Goal: Information Seeking & Learning: Learn about a topic

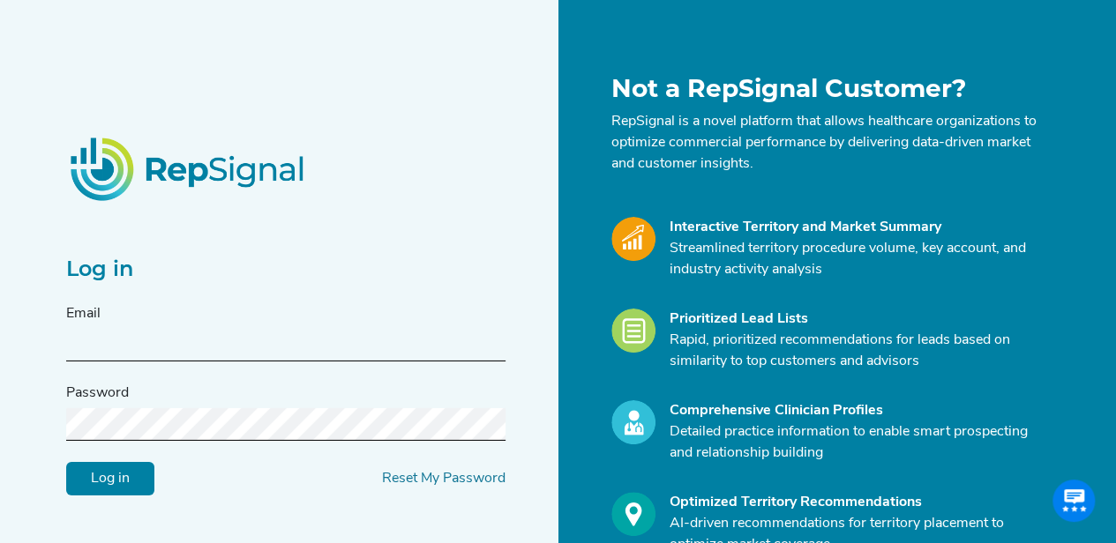
click at [226, 331] on input "text" at bounding box center [285, 345] width 439 height 33
type input "[PERSON_NAME][EMAIL_ADDRESS][PERSON_NAME][DOMAIN_NAME]"
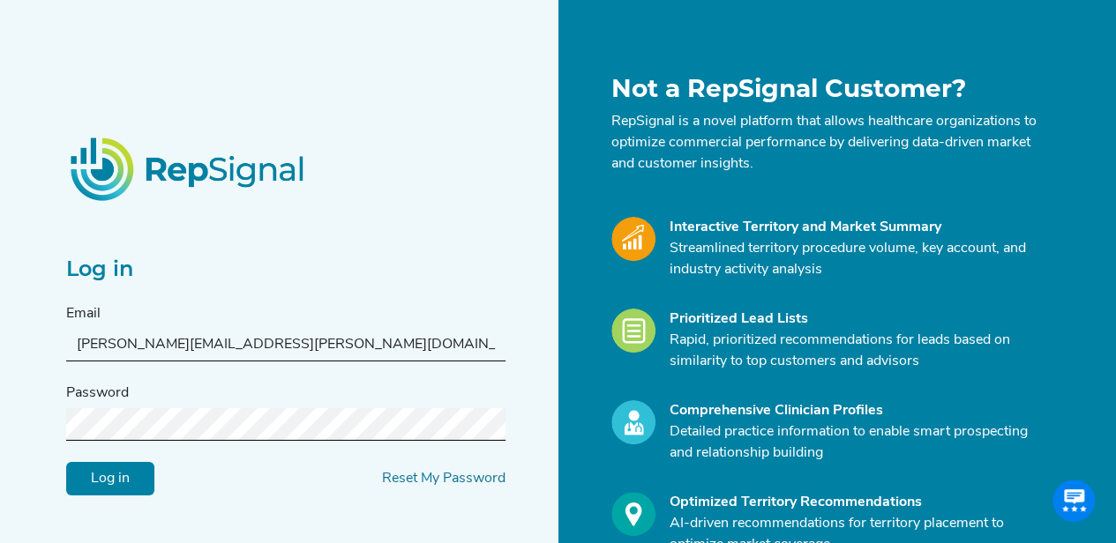
click at [191, 440] on form "Email [PERSON_NAME][EMAIL_ADDRESS][PERSON_NAME][DOMAIN_NAME] Password Log in Re…" at bounding box center [285, 400] width 439 height 192
click at [132, 474] on input "Log in" at bounding box center [110, 478] width 88 height 34
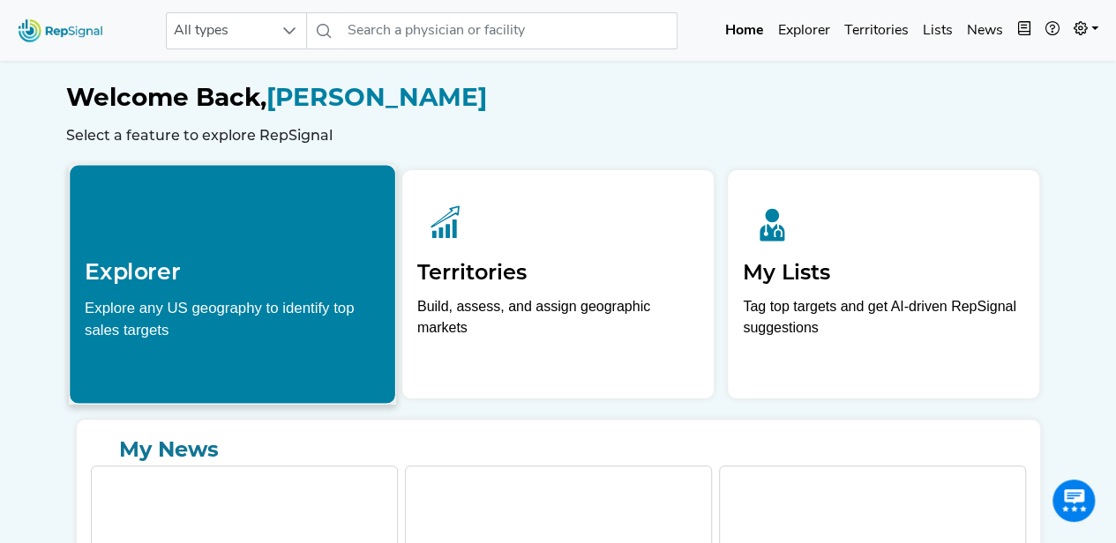
click at [193, 326] on div "Explore any US geography to identify top sales targets" at bounding box center [233, 318] width 296 height 44
click at [258, 319] on div "Explore any US geography to identify top sales targets" at bounding box center [233, 318] width 296 height 44
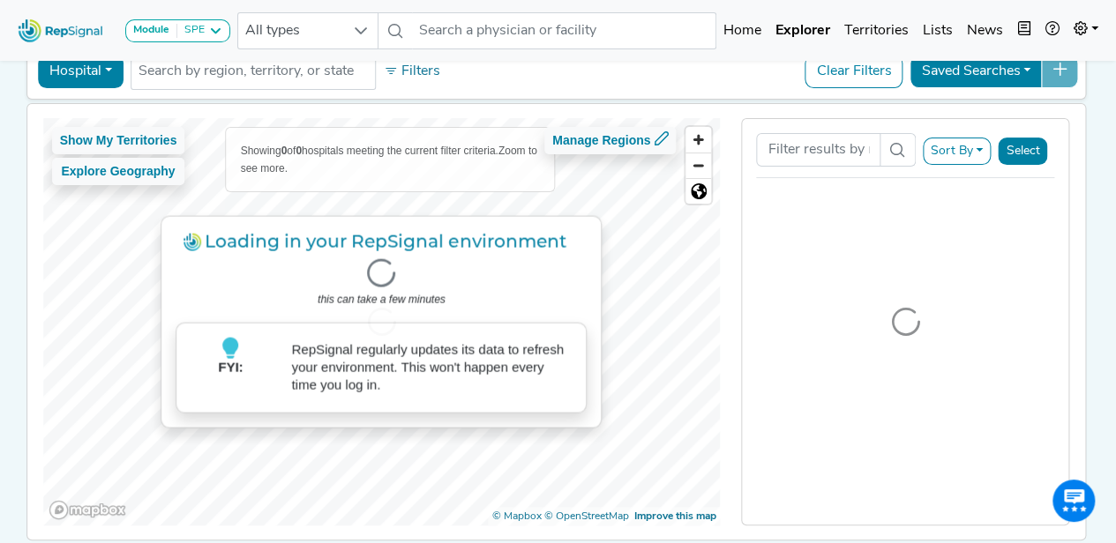
scroll to position [95, 0]
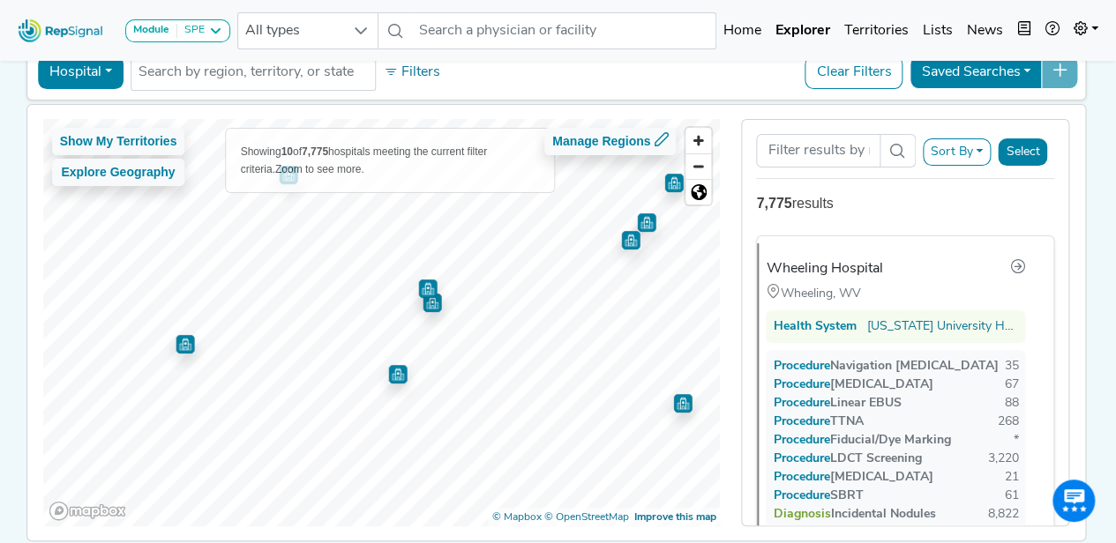
drag, startPoint x: 385, startPoint y: 346, endPoint x: 390, endPoint y: 371, distance: 26.1
click at [390, 371] on img "Map marker" at bounding box center [397, 374] width 19 height 19
click at [395, 374] on img "Map marker" at bounding box center [399, 374] width 19 height 19
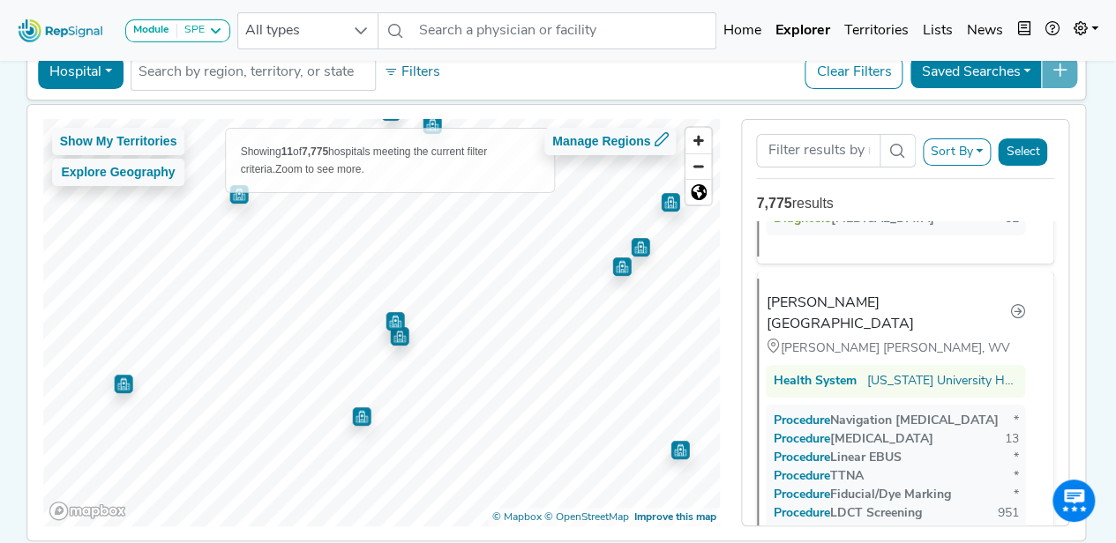
scroll to position [1017, 0]
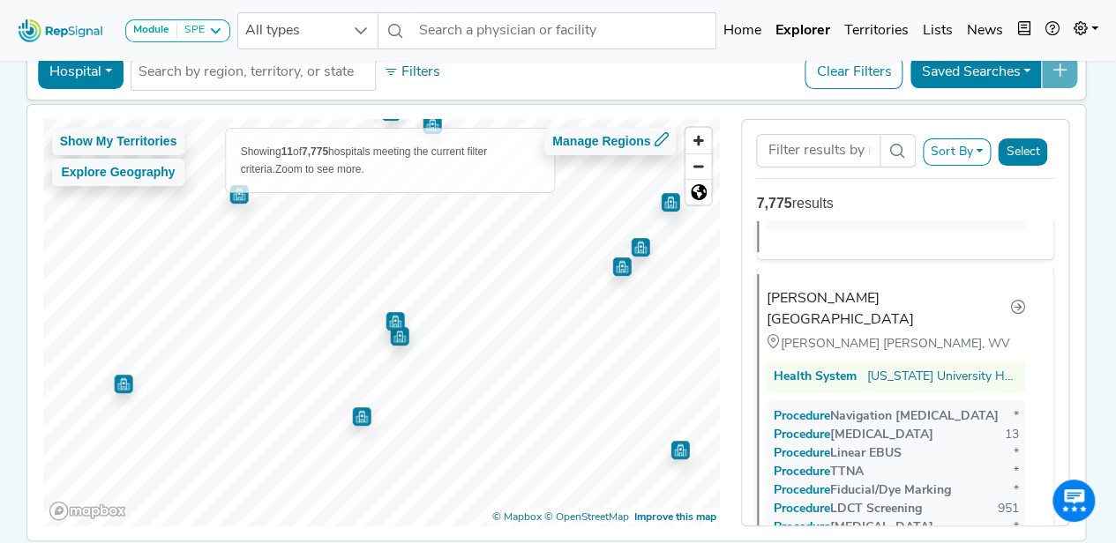
click at [398, 341] on img "Map marker" at bounding box center [399, 336] width 19 height 19
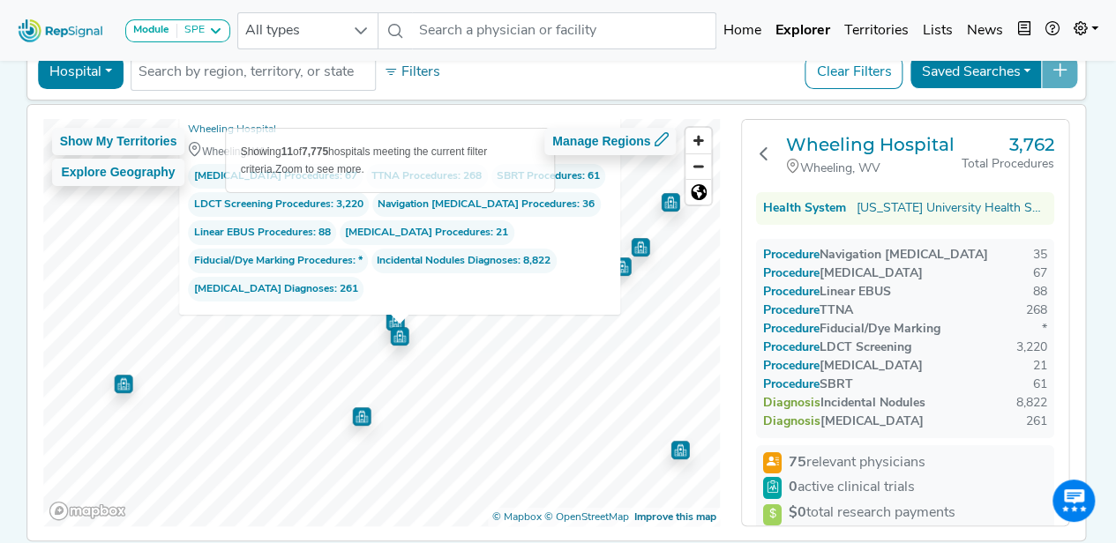
click at [114, 388] on img "Map marker" at bounding box center [123, 384] width 19 height 19
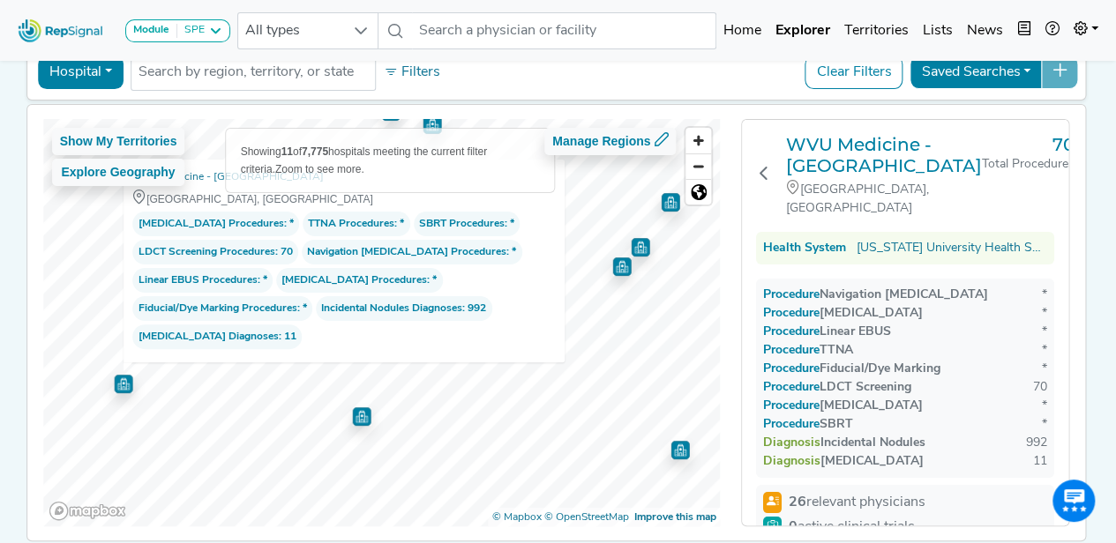
click at [358, 420] on img "Map marker" at bounding box center [361, 417] width 19 height 19
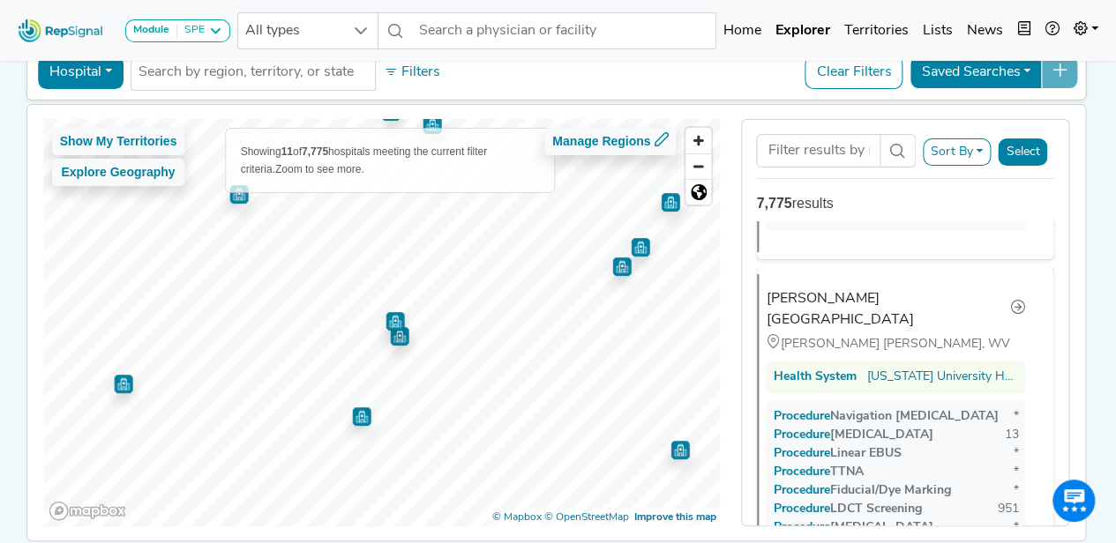
click at [672, 452] on img "Map marker" at bounding box center [680, 450] width 19 height 19
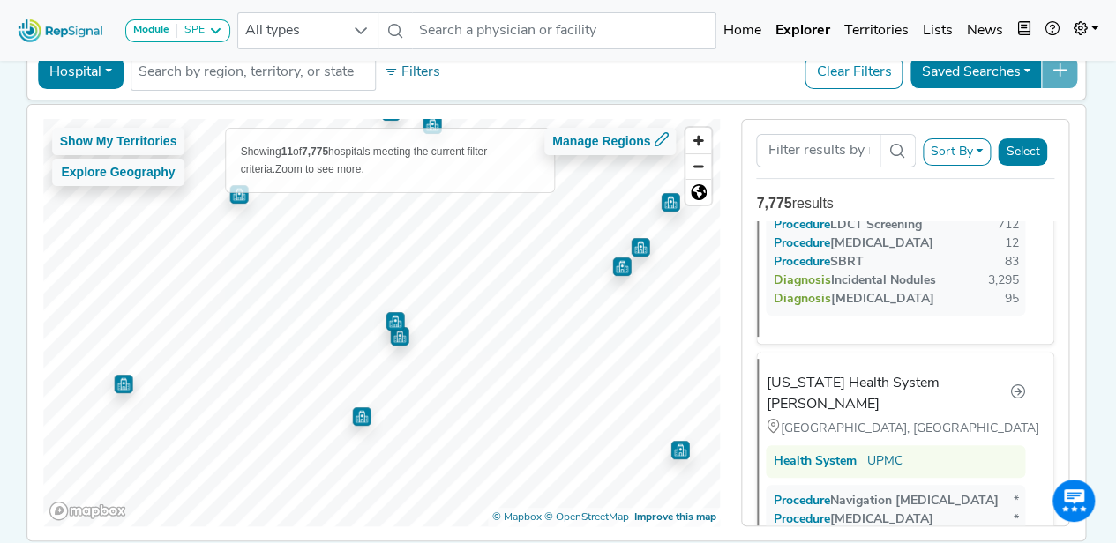
scroll to position [1696, 0]
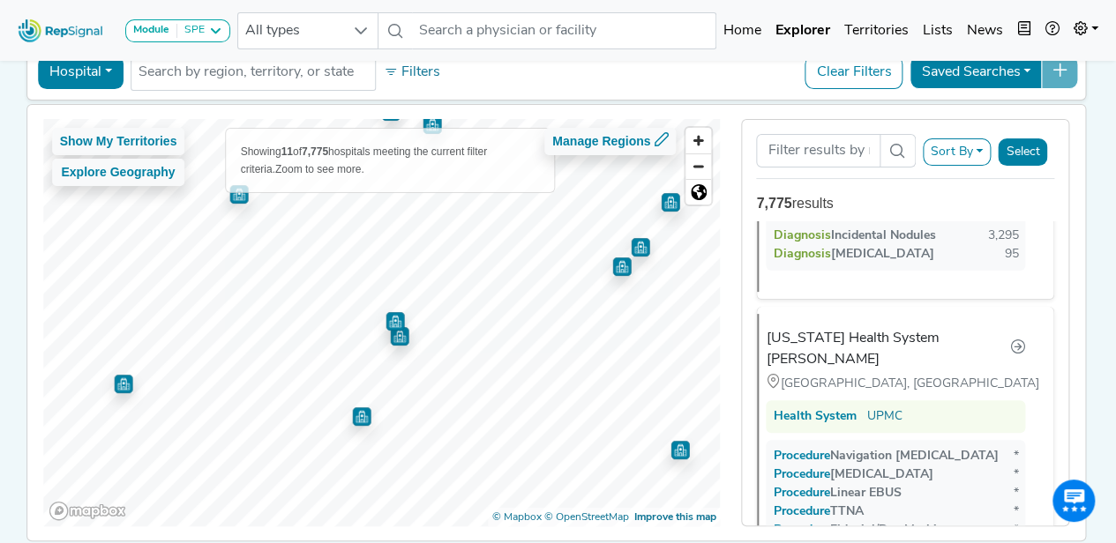
click at [618, 270] on img "Map marker" at bounding box center [621, 267] width 19 height 19
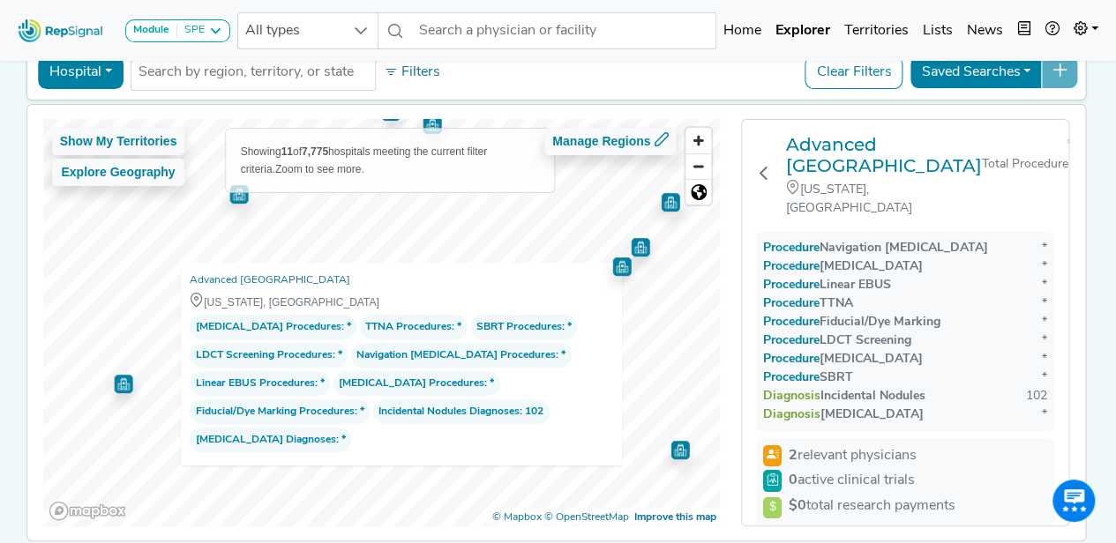
click at [639, 244] on img "Map marker" at bounding box center [640, 247] width 19 height 19
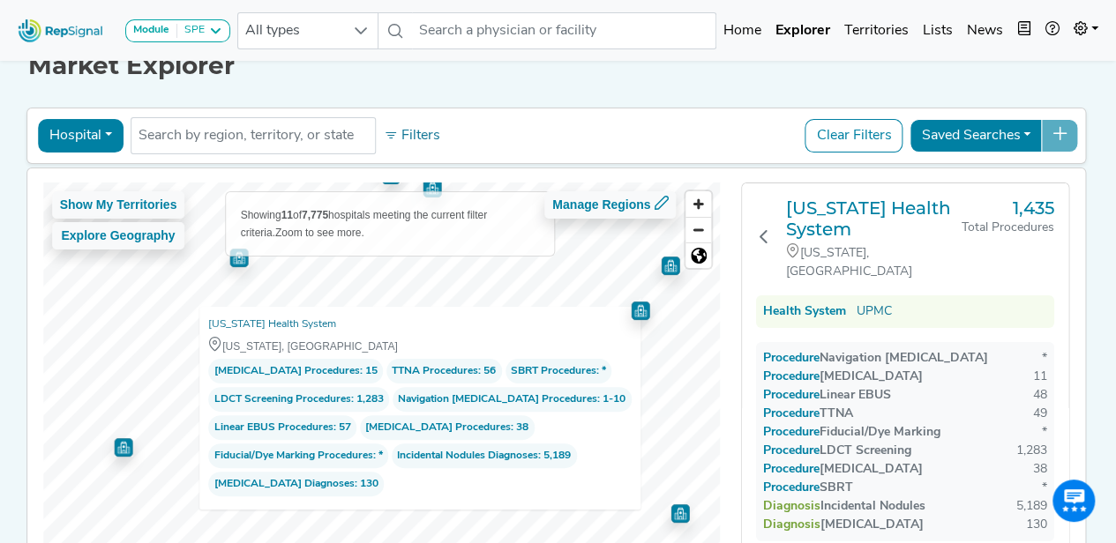
scroll to position [24, 0]
